Goal: Task Accomplishment & Management: Manage account settings

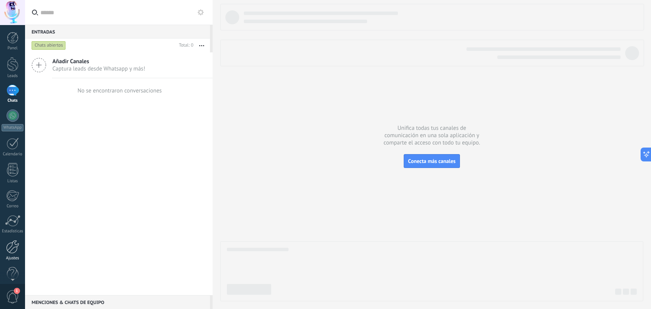
click at [12, 253] on div at bounding box center [12, 246] width 13 height 13
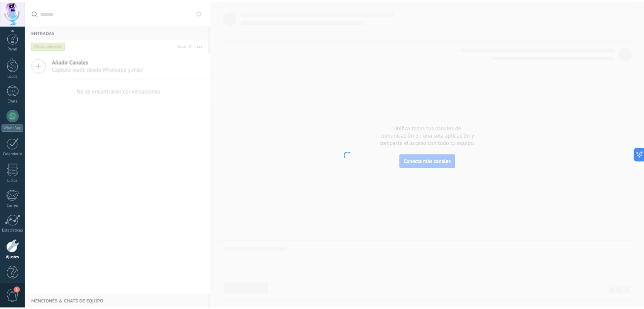
scroll to position [12, 0]
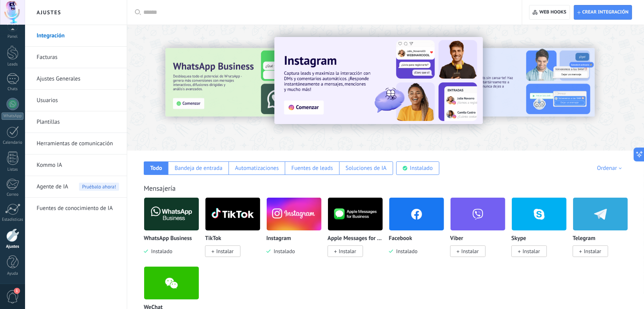
click at [181, 213] on img at bounding box center [171, 213] width 55 height 37
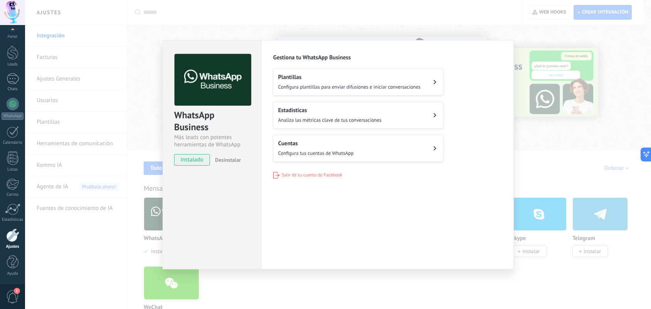
click at [237, 164] on button "Desinstalar" at bounding box center [226, 160] width 29 height 12
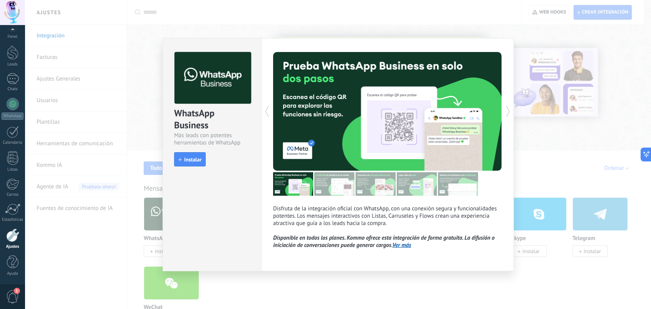
click at [551, 91] on div "WhatsApp Business Más leads con potentes herramientas de WhatsApp install Insta…" at bounding box center [338, 154] width 626 height 309
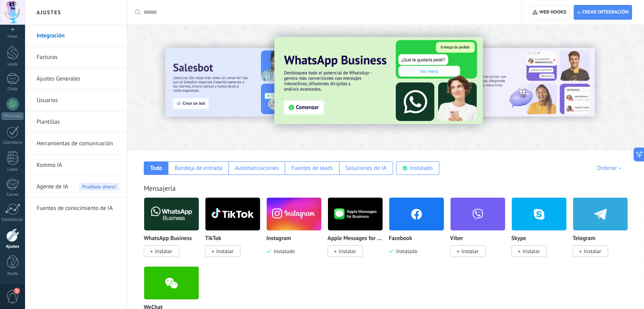
click at [182, 222] on img at bounding box center [171, 213] width 55 height 37
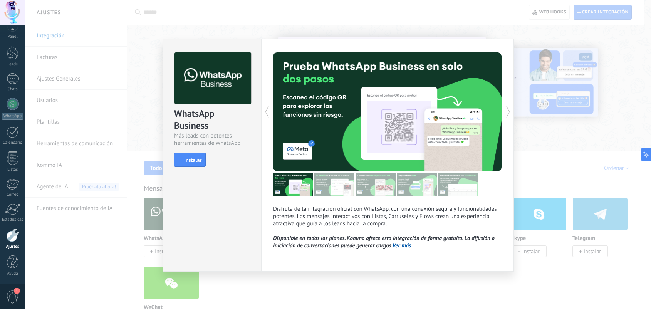
click at [536, 44] on div "WhatsApp Business Más leads con potentes herramientas de WhatsApp install Insta…" at bounding box center [338, 154] width 626 height 309
